Goal: Task Accomplishment & Management: Manage account settings

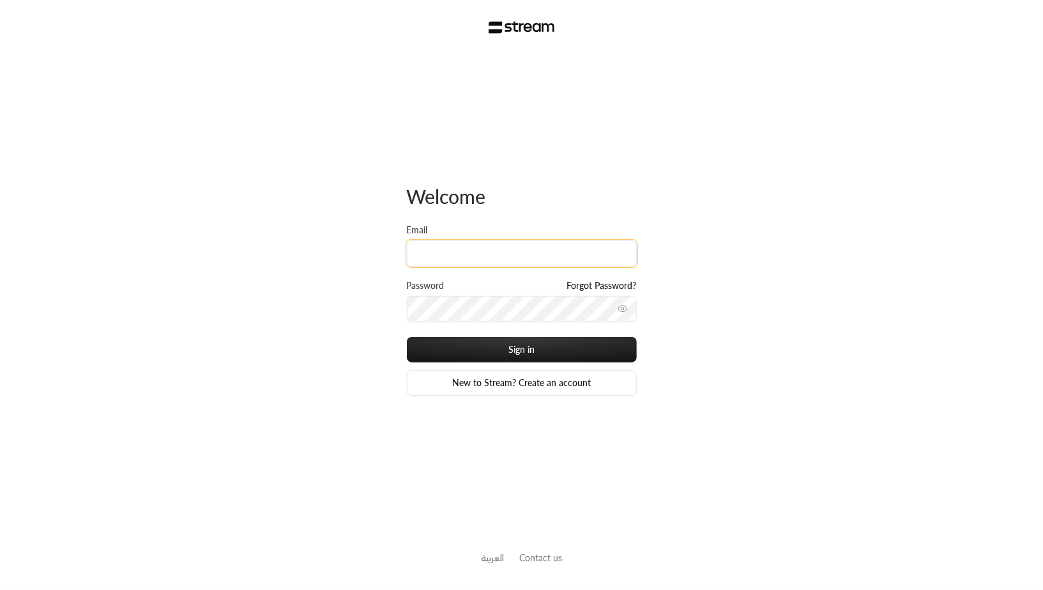
click at [529, 255] on input "Email" at bounding box center [522, 253] width 230 height 26
type input "[EMAIL_ADDRESS][DOMAIN_NAME]"
click at [493, 322] on div "Password Forgot Password?" at bounding box center [522, 307] width 230 height 57
click at [625, 309] on icon "toggle password visibility" at bounding box center [623, 308] width 10 height 10
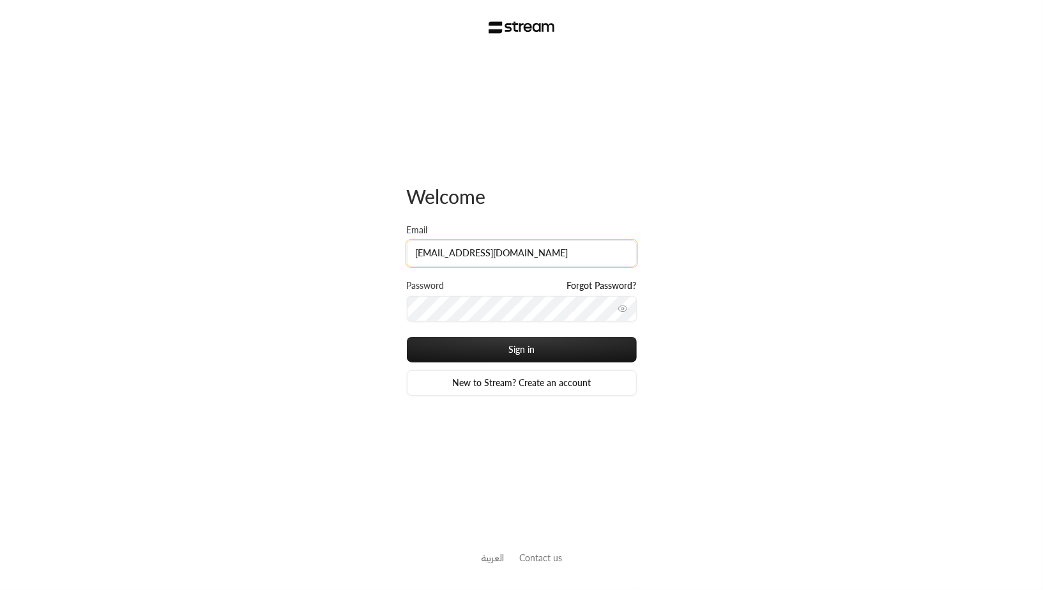
click at [544, 252] on input "[EMAIL_ADDRESS][DOMAIN_NAME]" at bounding box center [522, 253] width 230 height 26
click at [407, 337] on button "Sign in" at bounding box center [522, 350] width 230 height 26
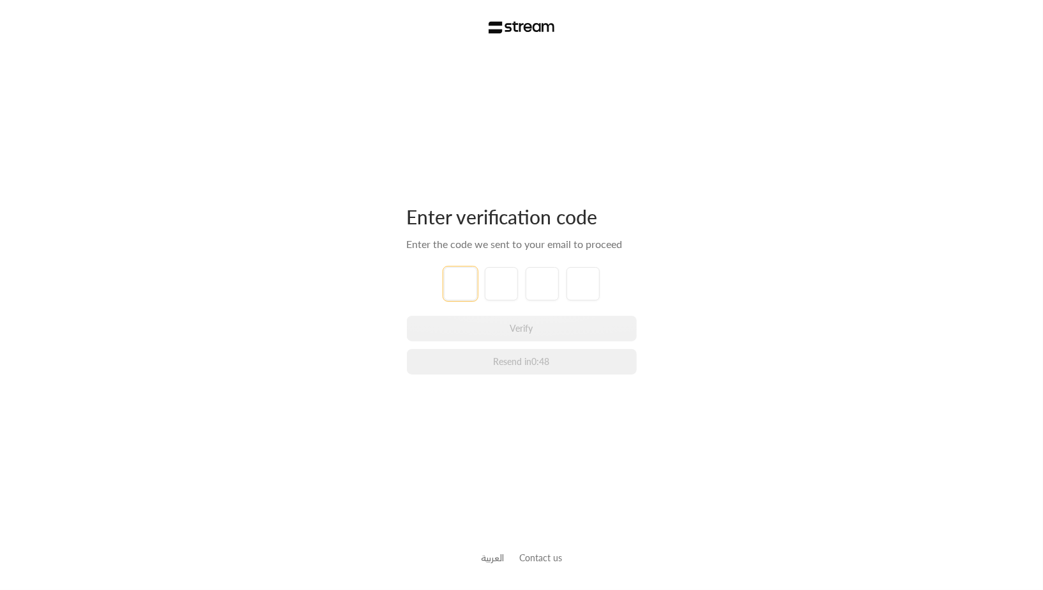
type input "7"
type input "9"
type input "8"
type input "9"
